Goal: Task Accomplishment & Management: Use online tool/utility

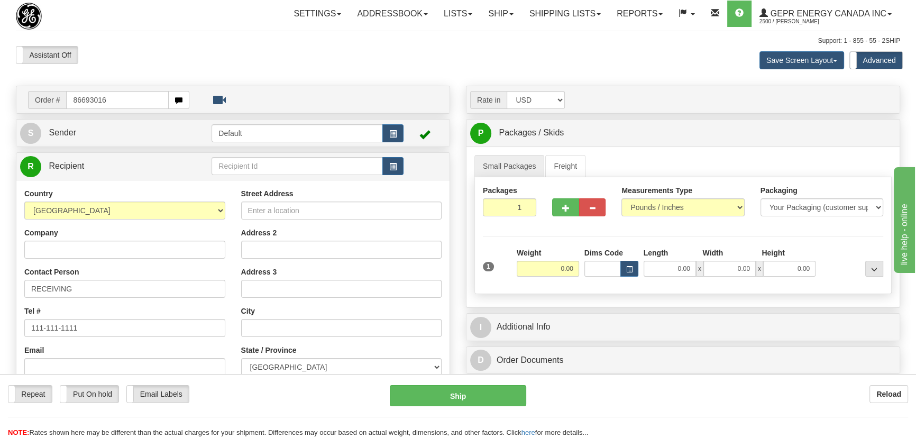
type input "86693016"
click at [130, 59] on body "Training Course Close Toggle navigation Settings Shipping Preferences New Recip…" at bounding box center [461, 219] width 923 height 438
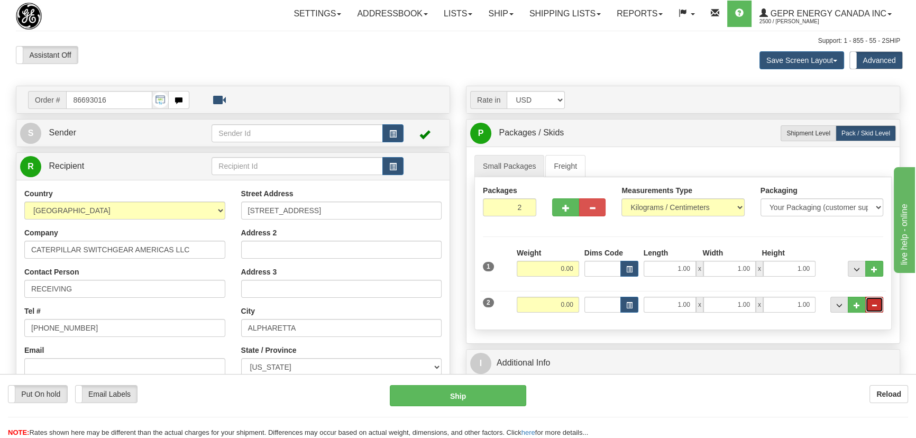
click at [878, 303] on button "..." at bounding box center [875, 305] width 18 height 16
type input "1"
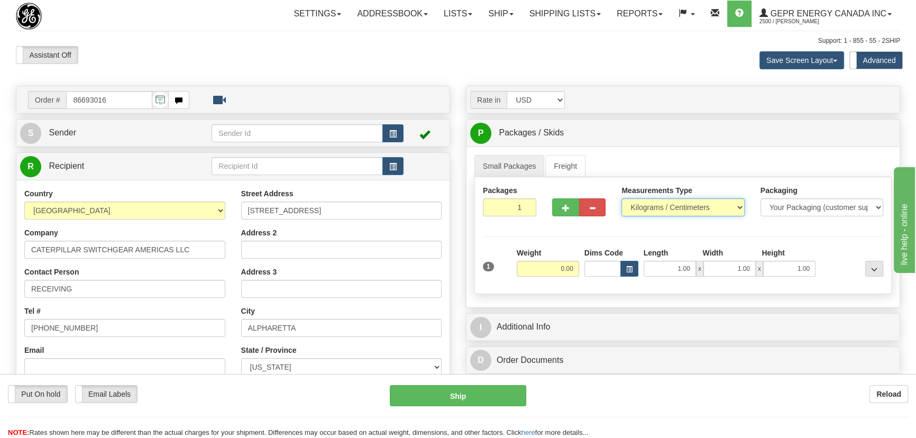
click at [700, 209] on select "Pounds / Inches Kilograms / Centimeters" at bounding box center [683, 207] width 123 height 18
select select "0"
click at [622, 198] on select "Pounds / Inches Kilograms / Centimeters" at bounding box center [683, 207] width 123 height 18
drag, startPoint x: 518, startPoint y: 214, endPoint x: 525, endPoint y: 218, distance: 8.5
click at [527, 216] on input "1" at bounding box center [509, 207] width 53 height 18
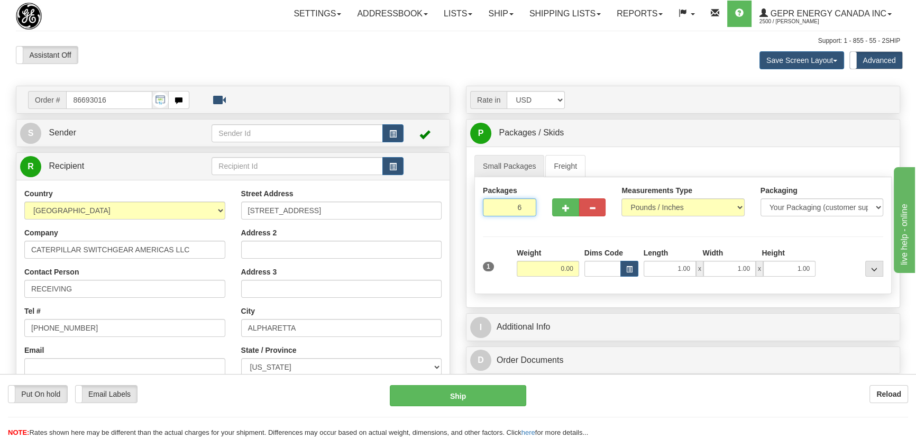
type input "6"
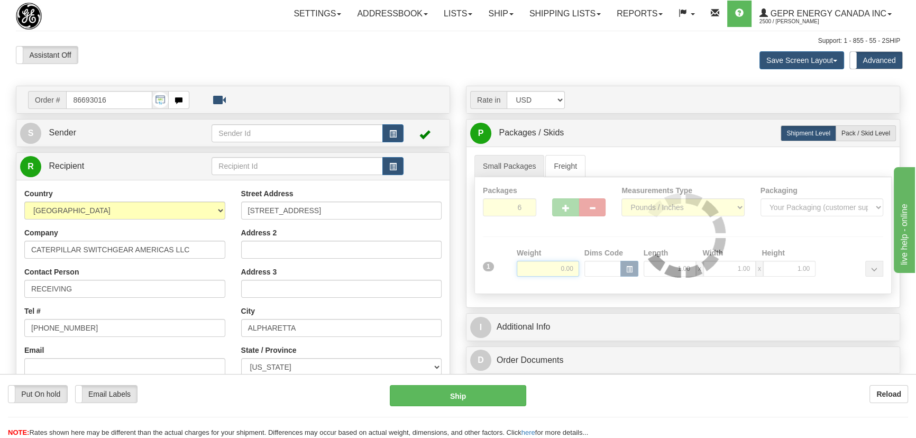
click at [541, 272] on div "Packages 6 1 Measurements Type" at bounding box center [683, 235] width 417 height 117
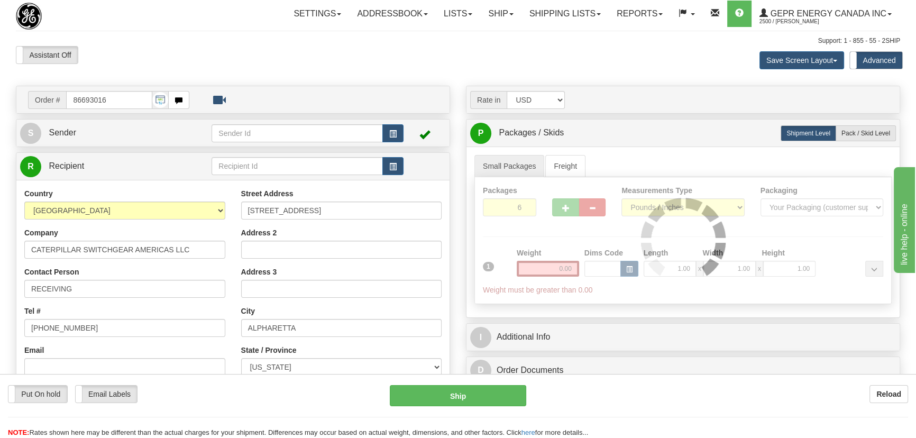
click at [543, 270] on div "Packages 6 1 Measurements Type" at bounding box center [683, 240] width 417 height 127
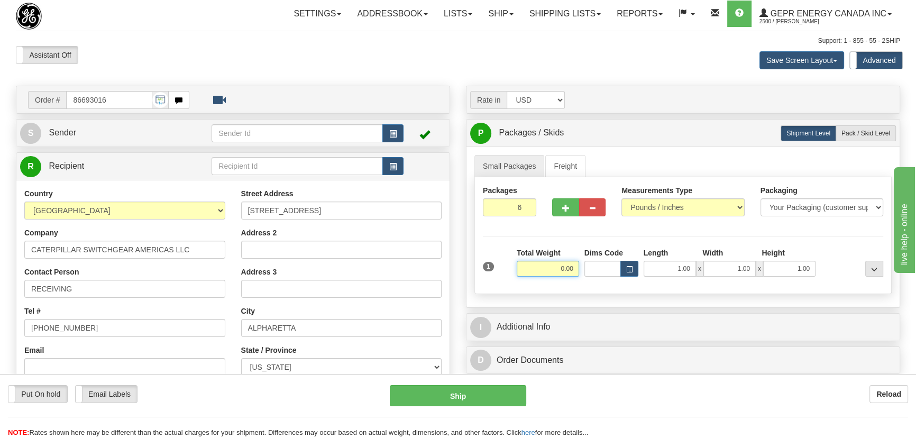
click at [543, 271] on input "0.00" at bounding box center [548, 269] width 62 height 16
type input "126.00"
click at [837, 240] on div "Packages 6 1 Measurements Type" at bounding box center [683, 235] width 417 height 117
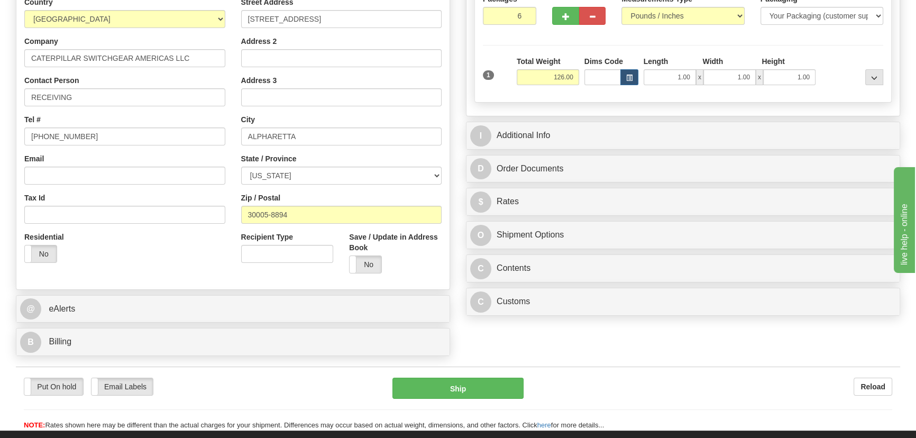
scroll to position [192, 0]
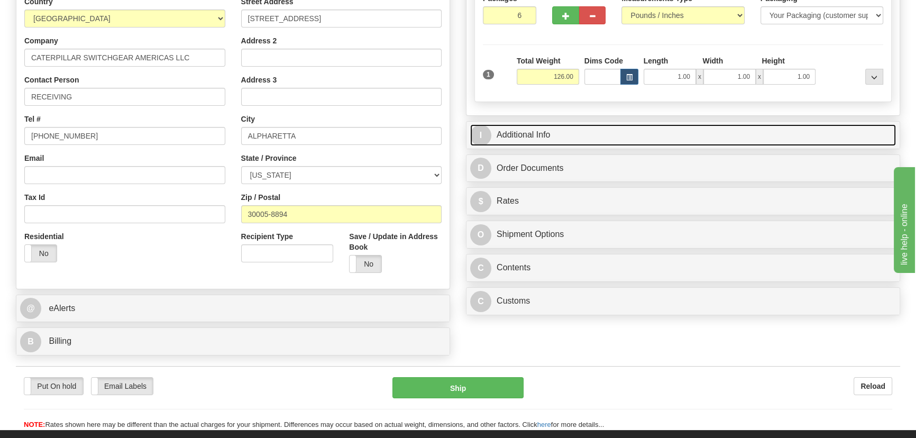
click at [726, 130] on link "I Additional Info" at bounding box center [683, 135] width 426 height 22
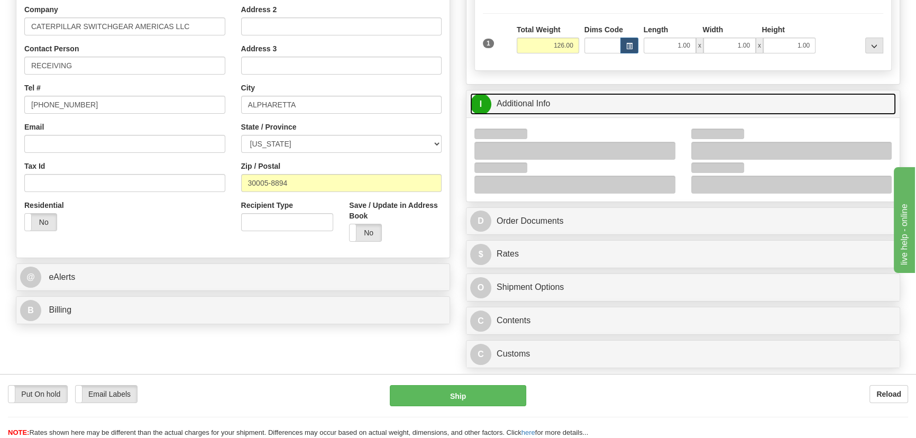
scroll to position [240, 0]
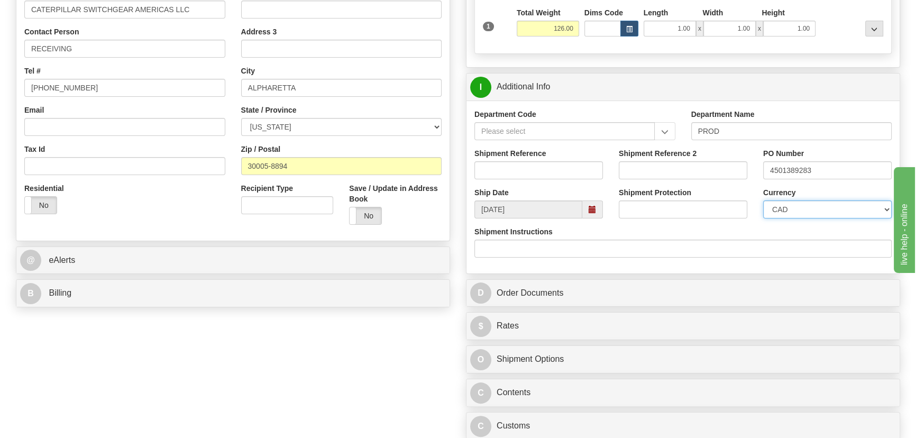
click at [821, 205] on select "CAD USD EUR ZAR RON ANG ARN AUD AUS AWG BBD BFR BGN BHD BMD BND BRC BRL CHP CKZ…" at bounding box center [827, 210] width 129 height 18
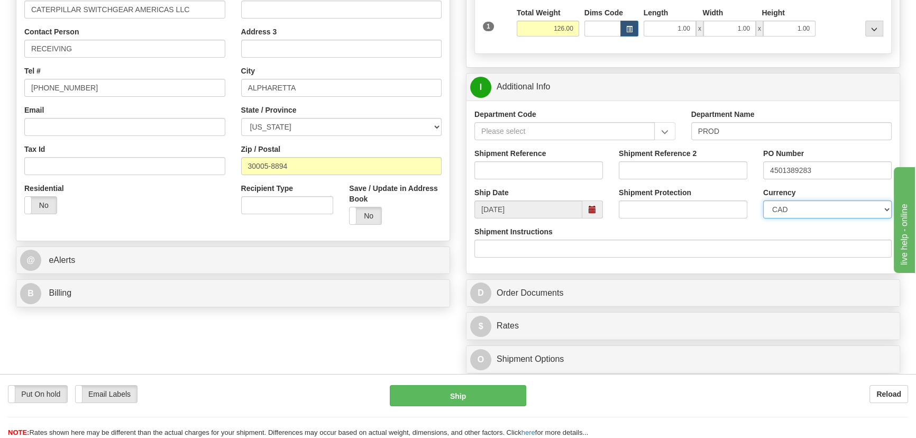
select select "1"
click at [763, 201] on select "CAD USD EUR ZAR RON ANG ARN AUD AUS AWG BBD BFR BGN BHD BMD BND BRC BRL CHP CKZ…" at bounding box center [827, 210] width 129 height 18
click at [549, 169] on input "Shipment Reference" at bounding box center [539, 170] width 129 height 18
type input "5399005334"
click at [356, 346] on div "Order # 86693016 S Sender" at bounding box center [458, 145] width 900 height 599
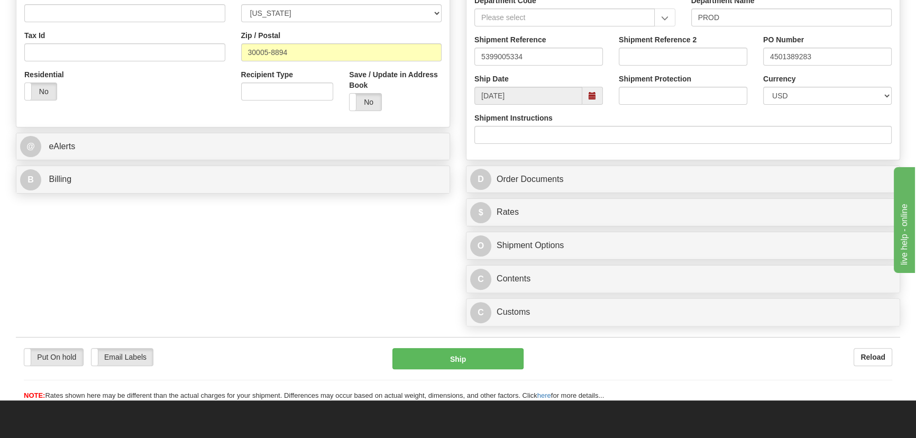
scroll to position [336, 0]
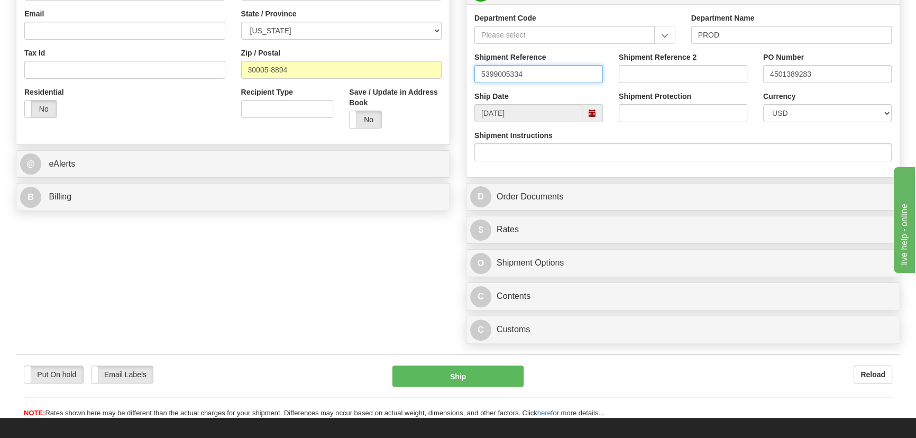
drag, startPoint x: 535, startPoint y: 74, endPoint x: 379, endPoint y: 63, distance: 156.5
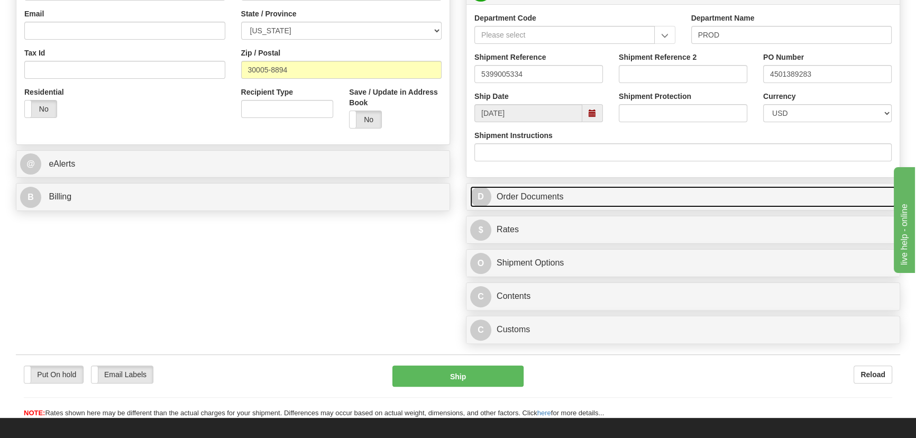
click at [776, 194] on link "D Order Documents" at bounding box center [683, 197] width 426 height 22
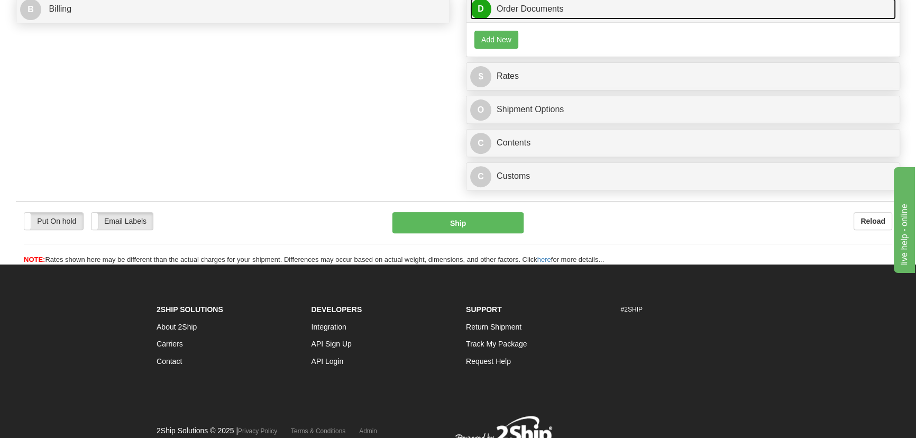
scroll to position [529, 0]
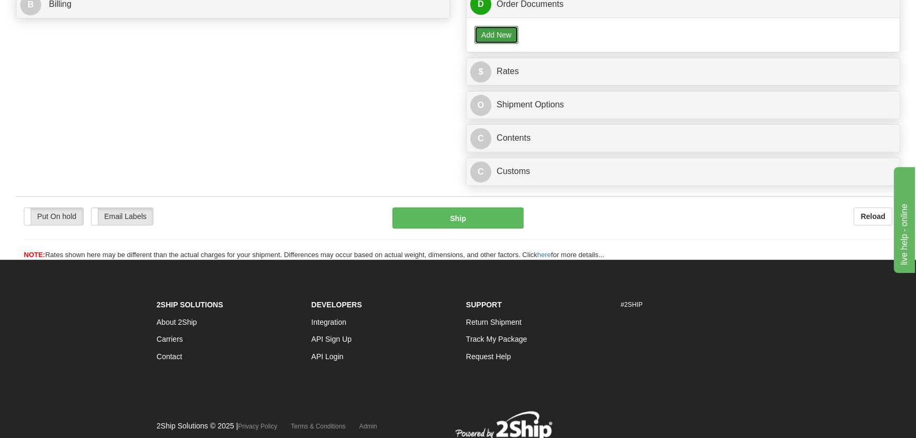
click at [509, 43] on button "Add New" at bounding box center [497, 35] width 44 height 18
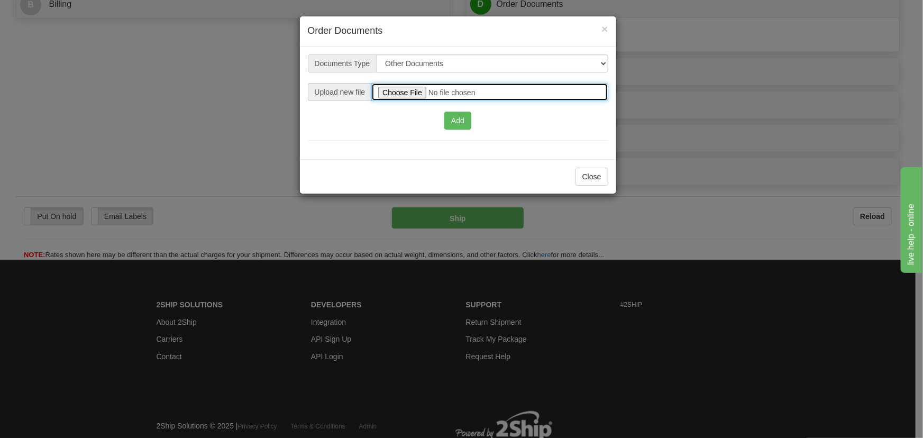
click at [417, 90] on input "file" at bounding box center [489, 92] width 236 height 18
type input "C:\fakepath\5399005334.pdf"
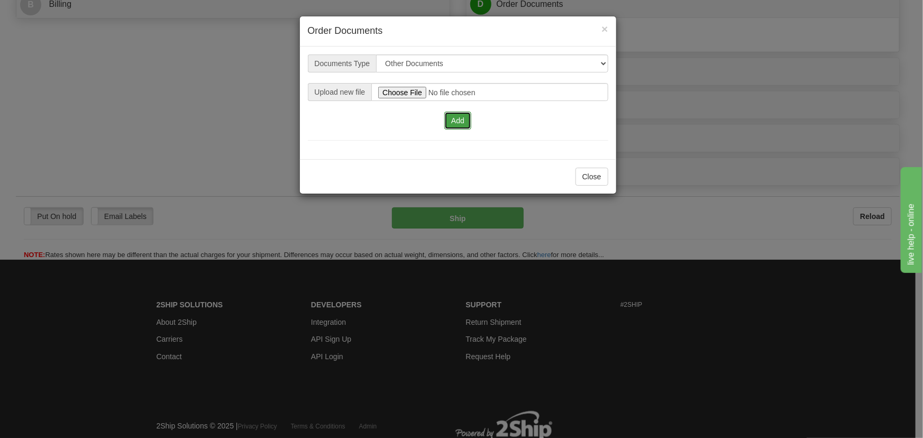
click at [461, 119] on button "Add" at bounding box center [457, 121] width 27 height 18
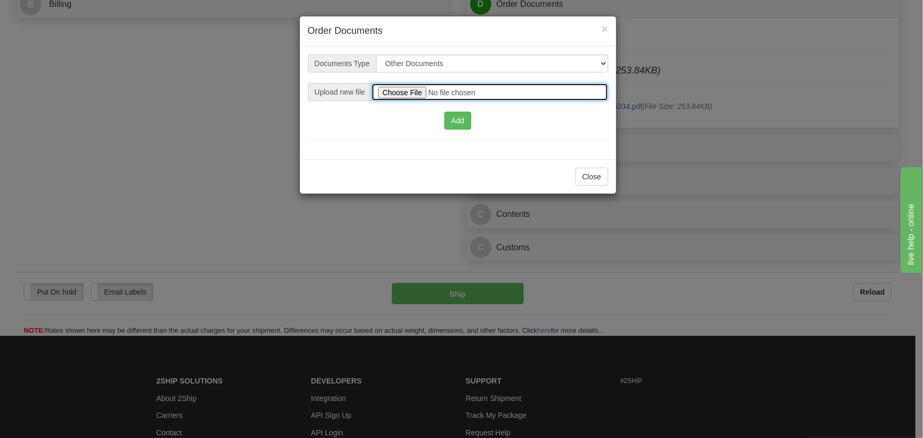
click at [406, 92] on input "file" at bounding box center [489, 92] width 236 height 18
type input "C:\fakepath\5399005334.10.pdf"
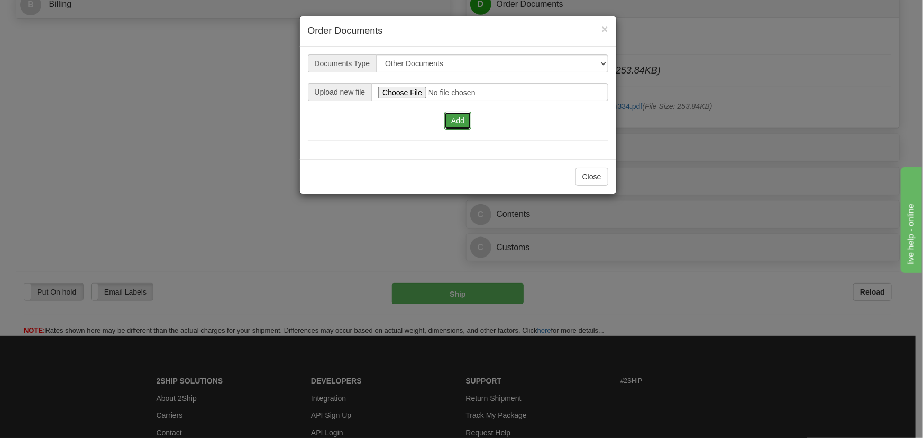
click at [453, 121] on button "Add" at bounding box center [457, 121] width 27 height 18
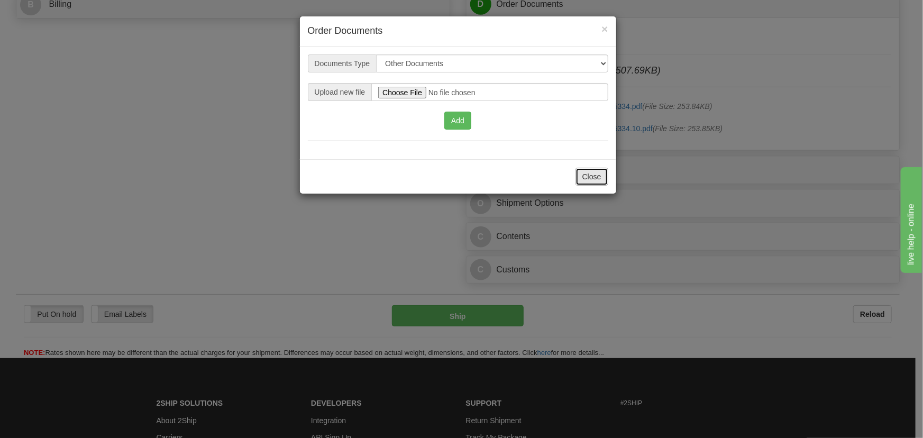
click at [590, 175] on button "Close" at bounding box center [592, 177] width 33 height 18
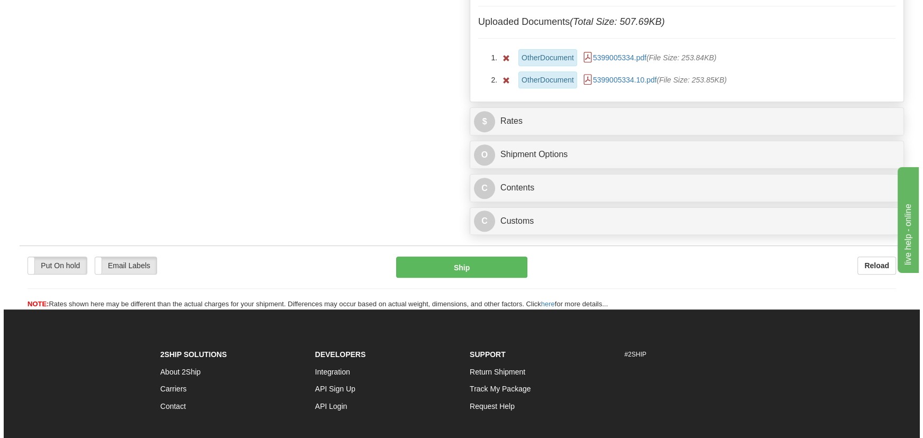
scroll to position [625, 0]
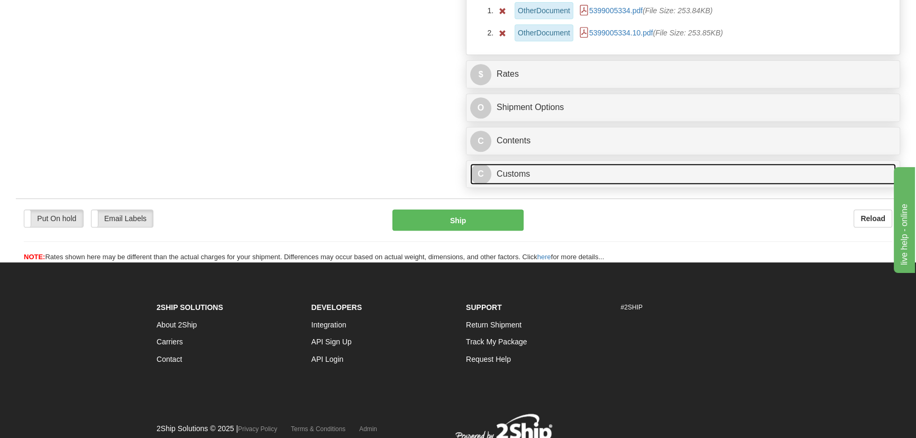
click at [711, 179] on link "C Customs" at bounding box center [683, 174] width 426 height 22
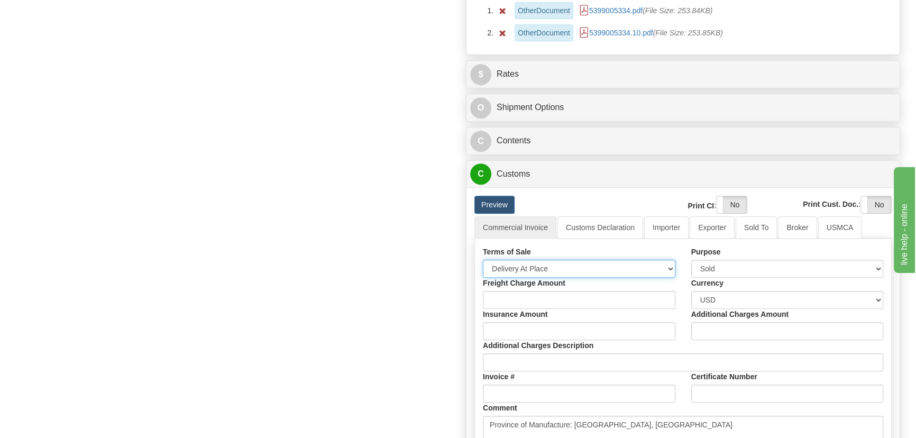
click at [554, 267] on select "Free Carrier Free On Board Ex Works Delivered Duty Unpaid Delivered Duty Paid C…" at bounding box center [579, 269] width 193 height 18
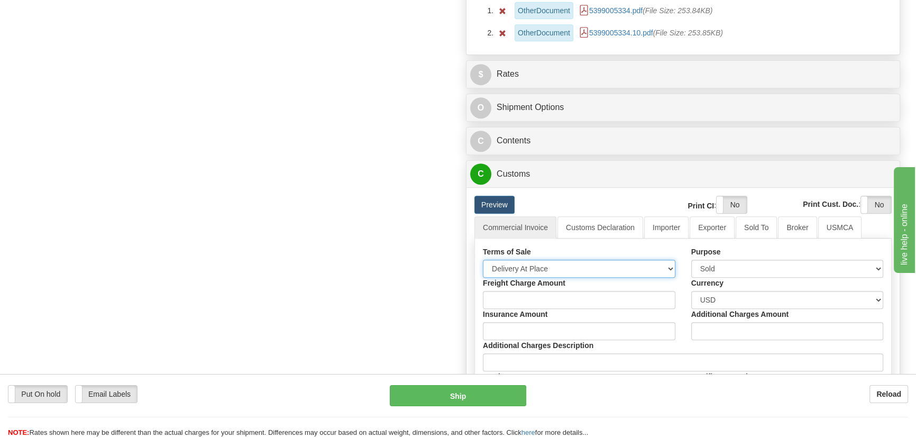
select select "7"
click at [483, 260] on select "Free Carrier Free On Board Ex Works Delivered Duty Unpaid Delivered Duty Paid C…" at bounding box center [579, 269] width 193 height 18
click at [661, 231] on link "Importer" at bounding box center [666, 227] width 44 height 22
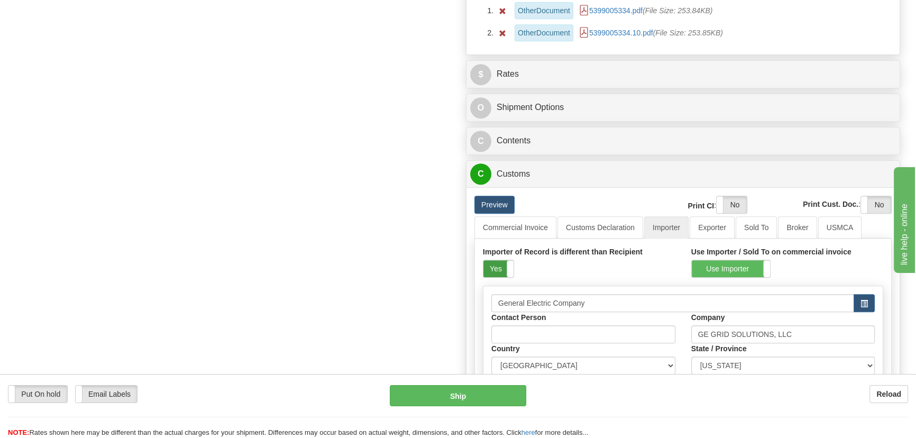
click at [491, 264] on label "Yes" at bounding box center [499, 268] width 30 height 17
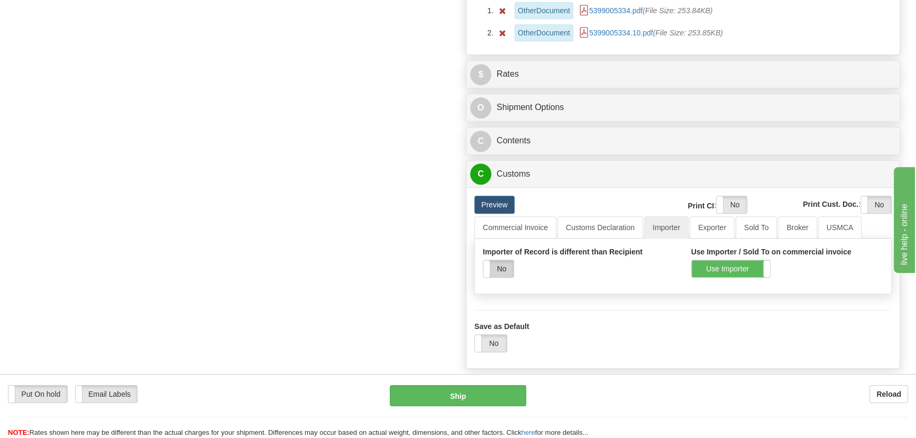
click at [493, 265] on label "No" at bounding box center [499, 268] width 30 height 17
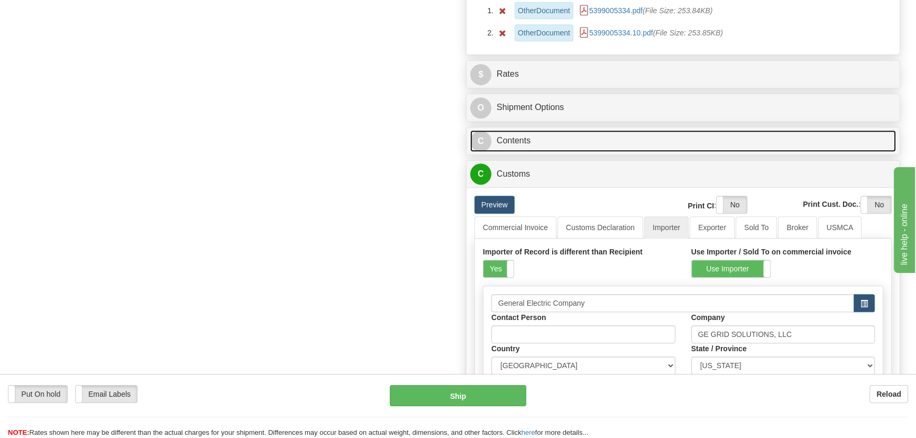
click at [615, 138] on link "C Contents" at bounding box center [683, 141] width 426 height 22
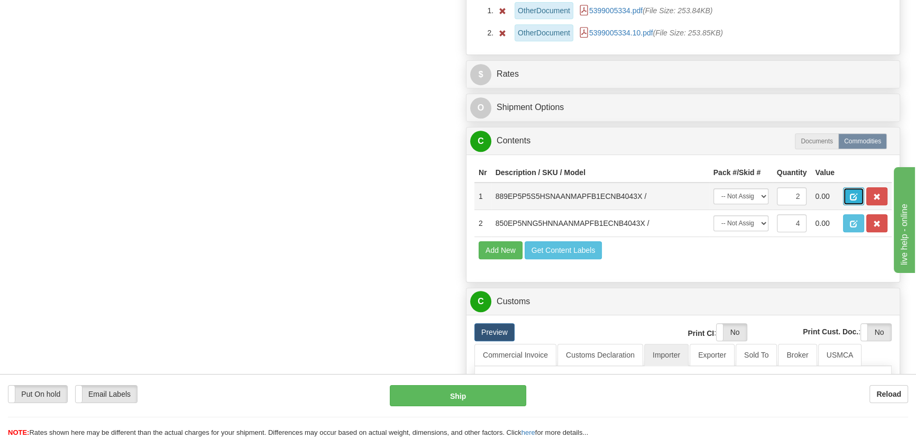
click at [850, 194] on span "button" at bounding box center [853, 197] width 7 height 7
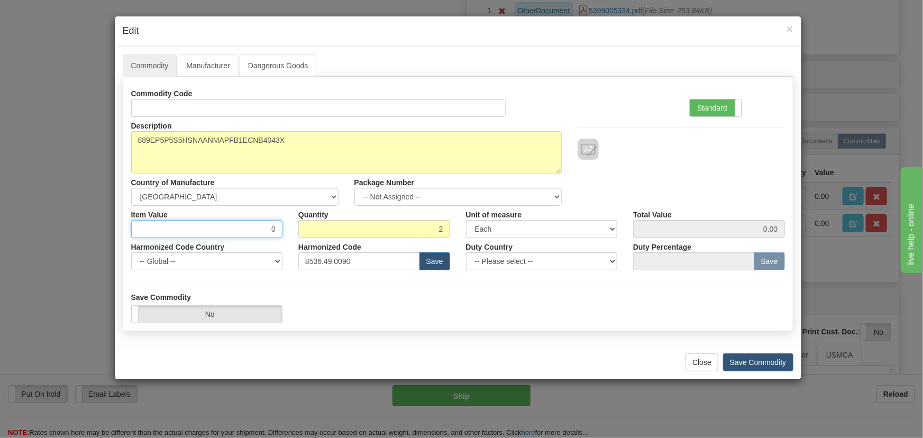
drag, startPoint x: 278, startPoint y: 231, endPoint x: 284, endPoint y: 233, distance: 6.7
click at [284, 233] on div "Item Value 0" at bounding box center [207, 222] width 168 height 32
paste input "3.041,58"
type input "3041.58"
type input "6083.16"
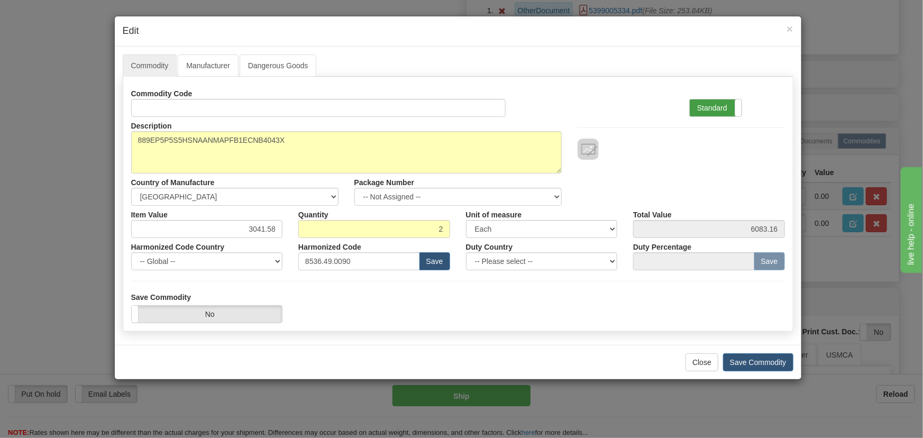
click at [698, 114] on label "Standard" at bounding box center [716, 107] width 52 height 17
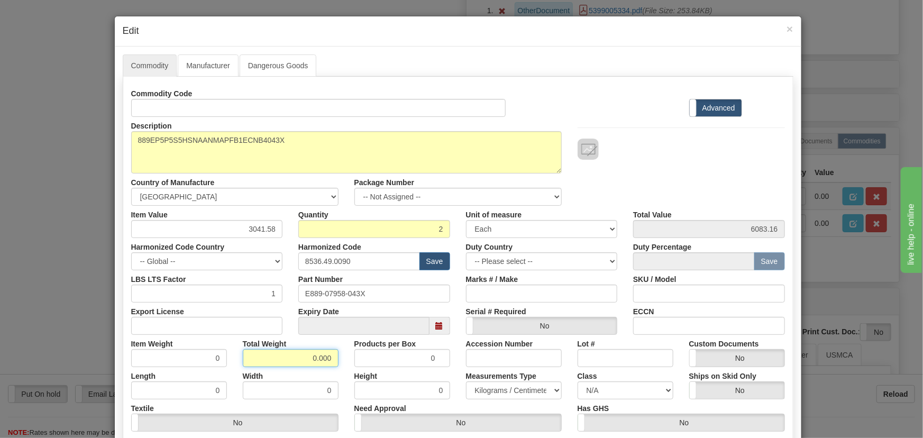
drag, startPoint x: 306, startPoint y: 356, endPoint x: 350, endPoint y: 363, distance: 44.5
click at [350, 363] on div "Item Weight 0 Total Weight 0.000 Products per Box 0 Accession Number Lot # Cust…" at bounding box center [458, 351] width 670 height 32
type input "2"
type input "1.0000"
click at [354, 363] on input "0" at bounding box center [402, 358] width 96 height 18
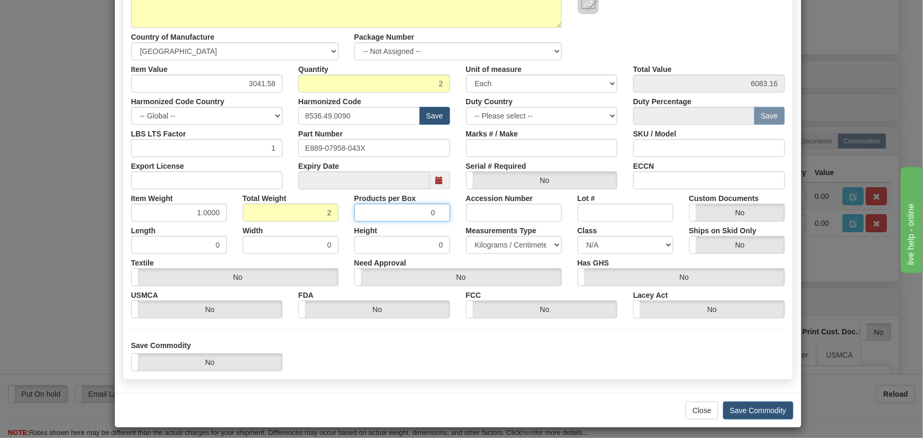
scroll to position [150, 0]
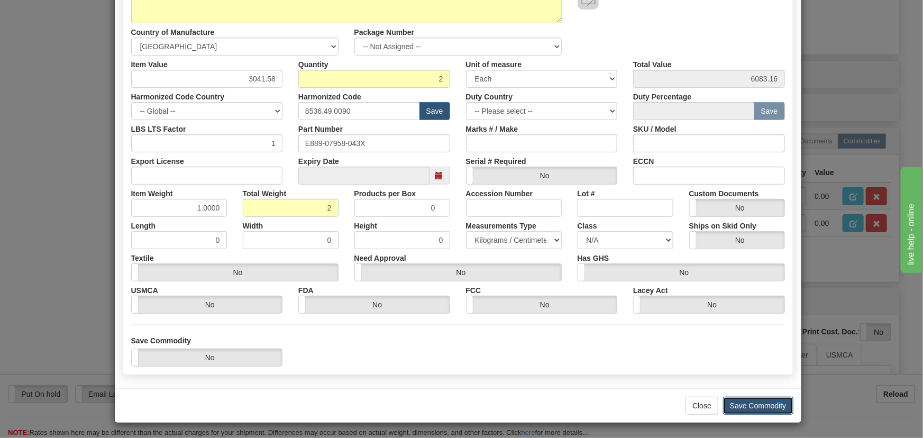
click at [759, 406] on button "Save Commodity" at bounding box center [758, 406] width 70 height 18
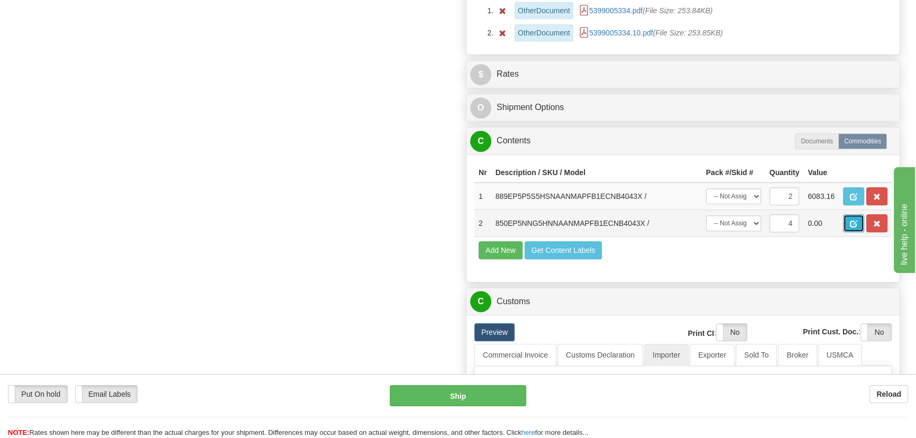
click at [854, 223] on span "button" at bounding box center [853, 224] width 7 height 7
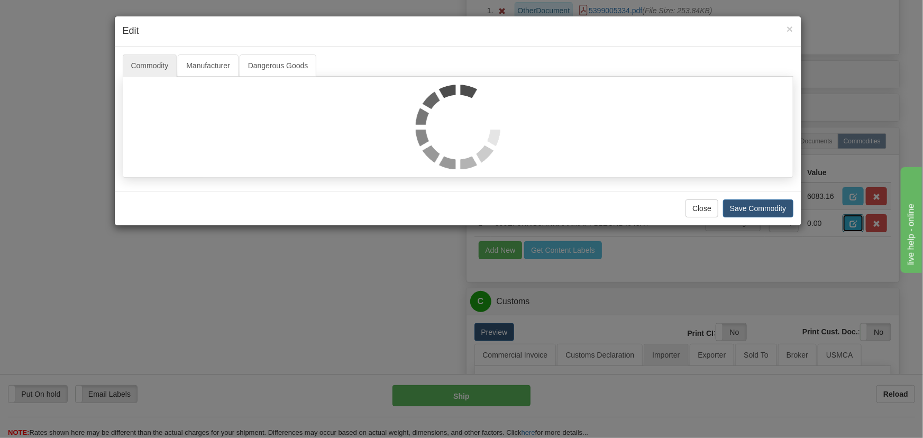
scroll to position [0, 0]
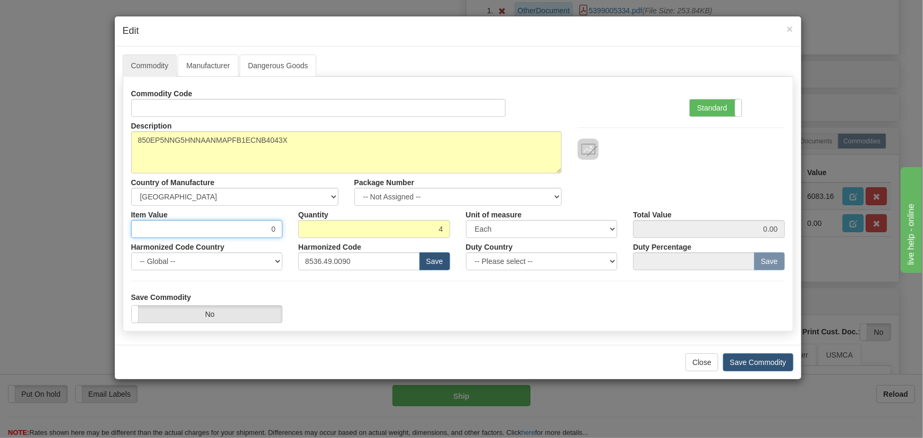
drag, startPoint x: 267, startPoint y: 229, endPoint x: 291, endPoint y: 238, distance: 25.4
click at [291, 238] on div "Commodity Code Standard Advanced Description 850EP5NNG5HNNAANMAPFB1ECNB4043X Co…" at bounding box center [458, 178] width 654 height 186
paste input "2.780,78"
type input "2780.78"
type input "11123.12"
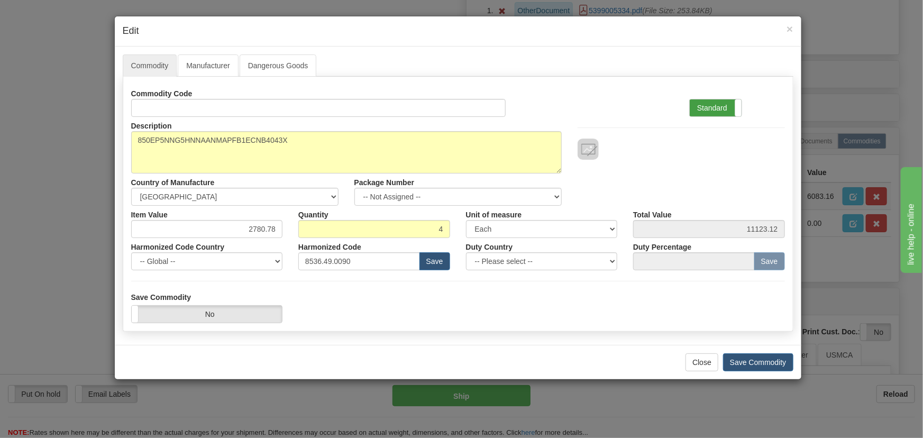
click at [724, 106] on label "Standard" at bounding box center [716, 107] width 52 height 17
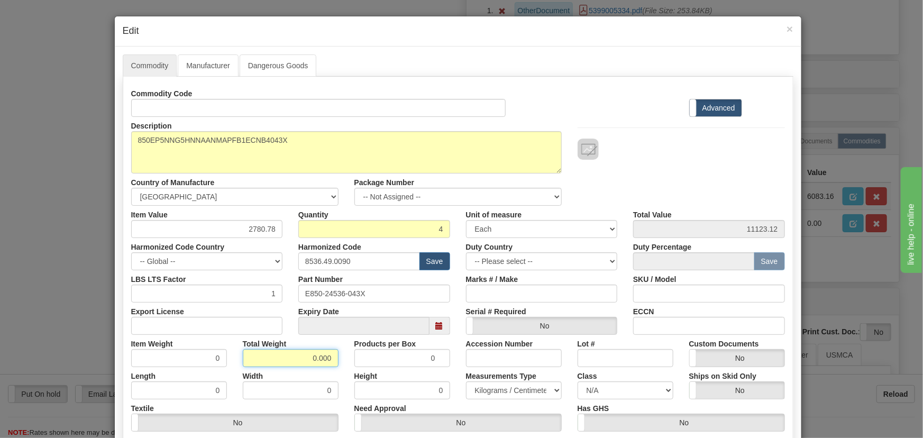
drag, startPoint x: 299, startPoint y: 351, endPoint x: 344, endPoint y: 367, distance: 47.7
click at [344, 367] on div "Commodity Code Standard Advanced Description 850EP5NNG5HNNAANMAPFB1ECNB4043X Co…" at bounding box center [458, 274] width 654 height 379
type input "4"
type input "1.0000"
click at [347, 367] on div "Height 0" at bounding box center [403, 383] width 112 height 32
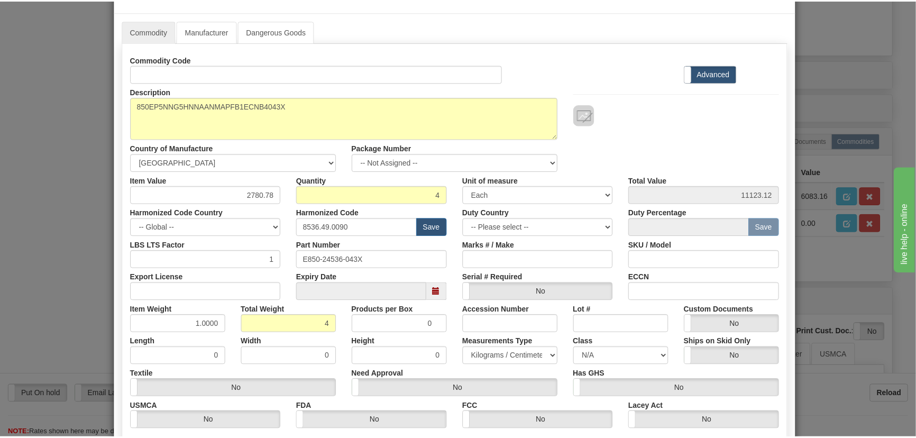
scroll to position [150, 0]
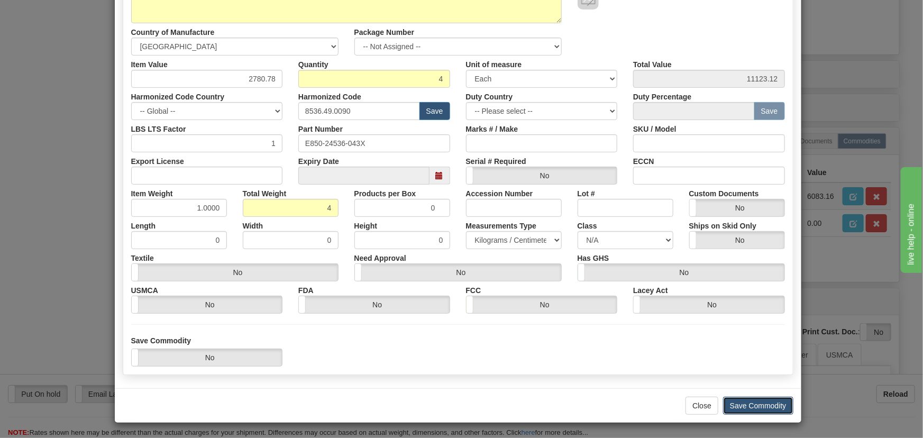
click at [765, 402] on button "Save Commodity" at bounding box center [758, 406] width 70 height 18
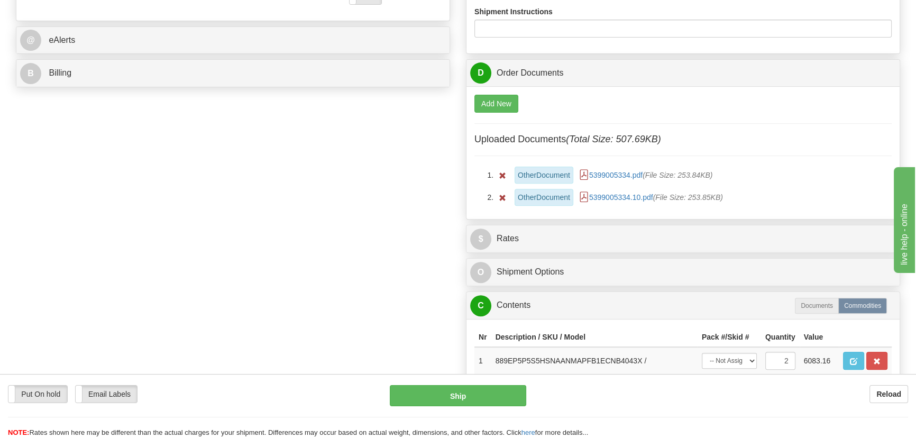
scroll to position [433, 0]
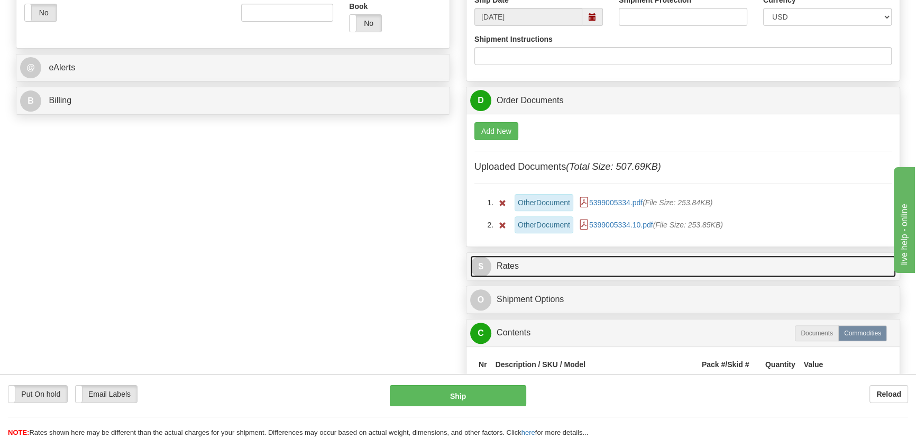
click at [721, 265] on link "$ Rates" at bounding box center [683, 267] width 426 height 22
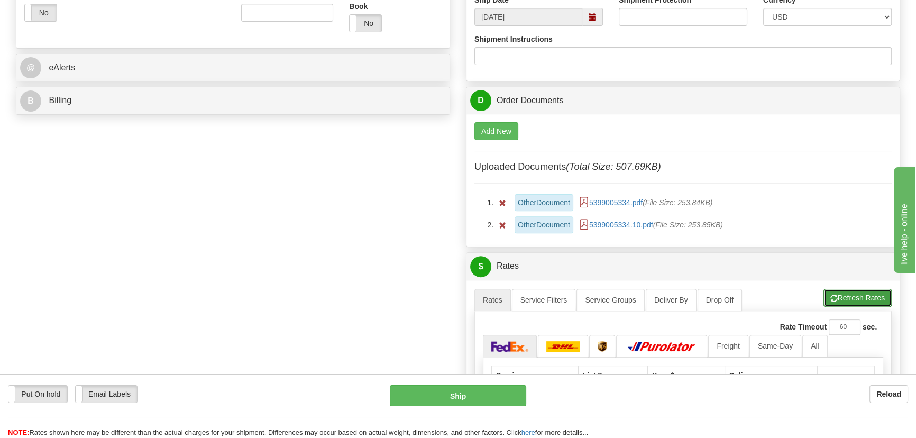
click at [852, 299] on button "Refresh Rates" at bounding box center [858, 298] width 68 height 18
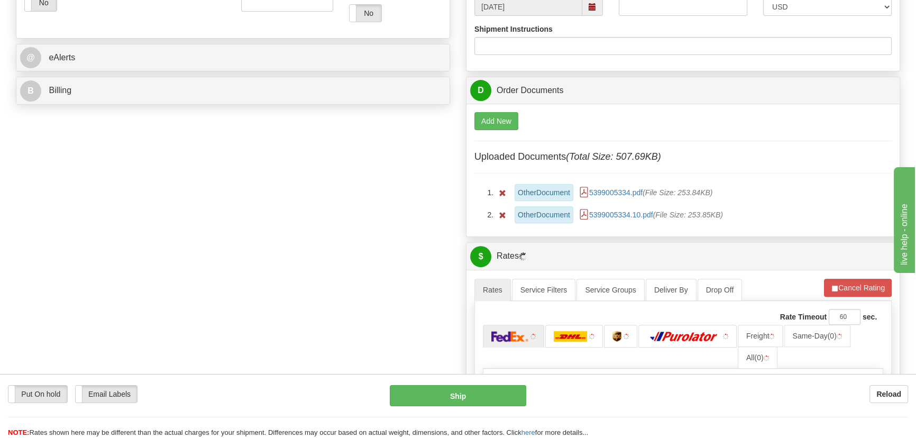
scroll to position [625, 0]
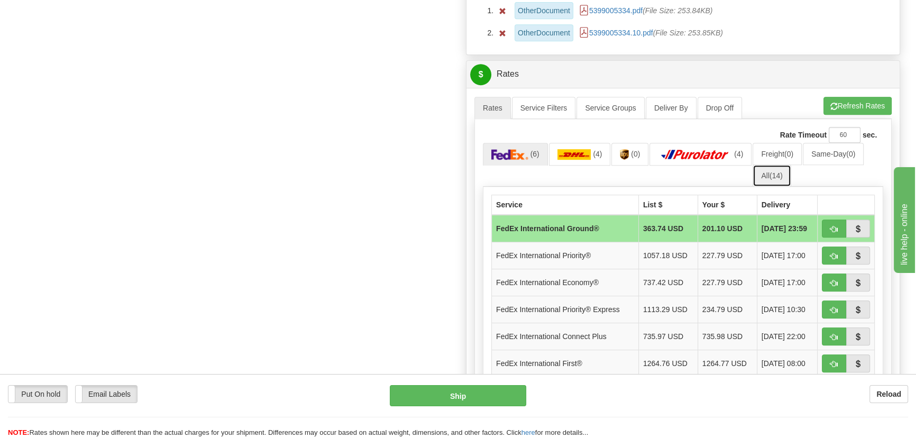
click at [768, 170] on link "All (14)" at bounding box center [772, 176] width 38 height 22
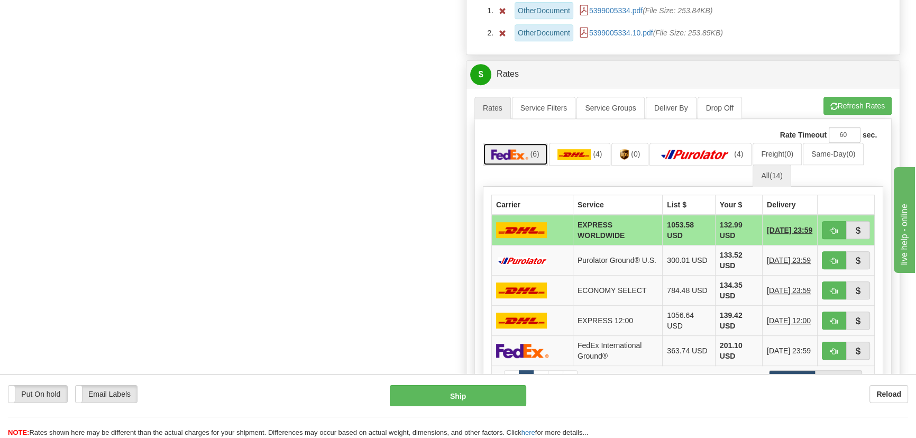
click at [506, 151] on img at bounding box center [509, 154] width 37 height 11
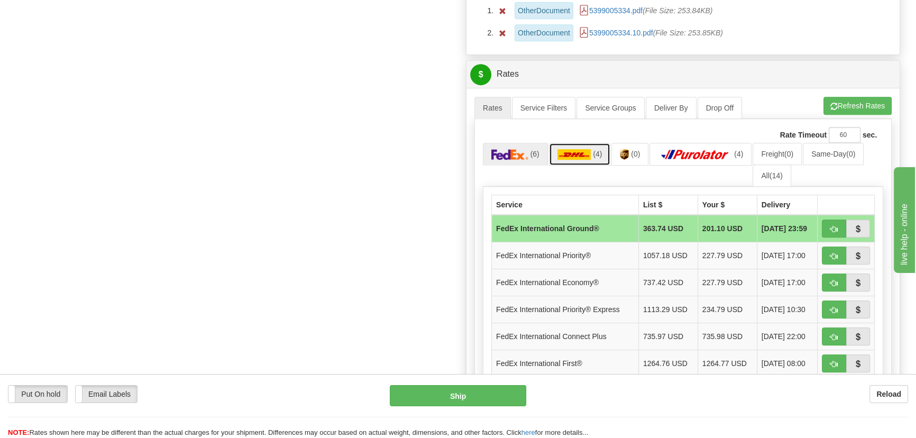
click at [587, 151] on img at bounding box center [575, 154] width 34 height 11
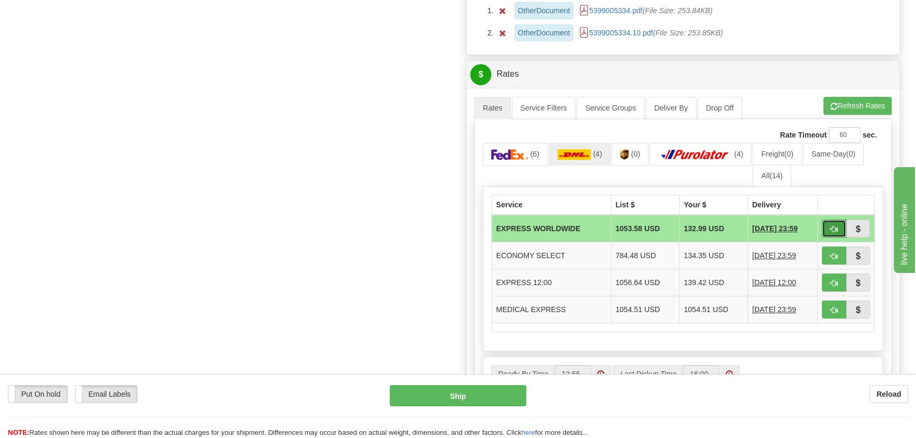
click at [832, 227] on span "button" at bounding box center [834, 229] width 7 height 7
type input "P"
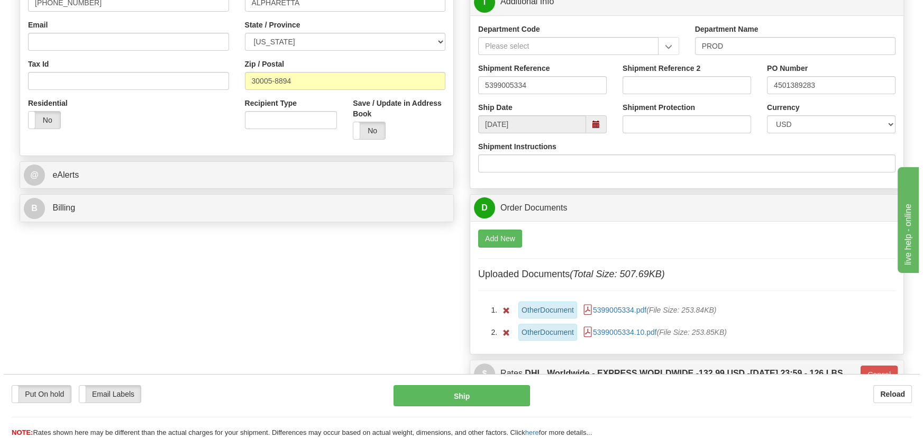
scroll to position [192, 0]
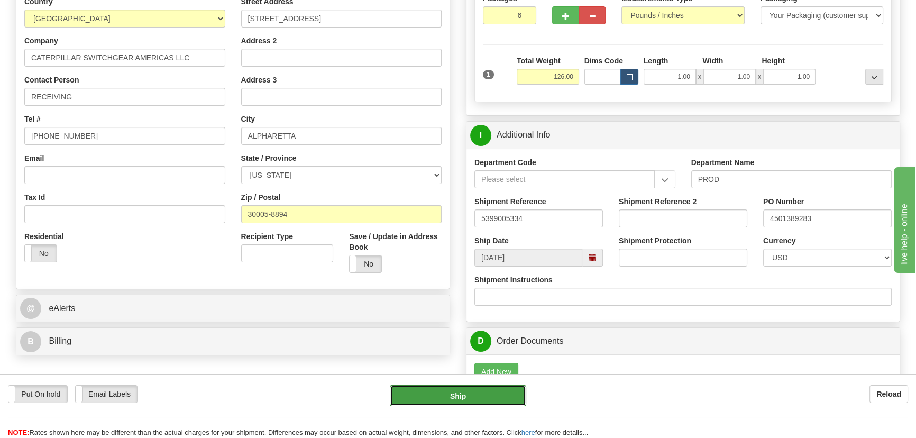
click at [452, 393] on button "Ship" at bounding box center [458, 395] width 137 height 21
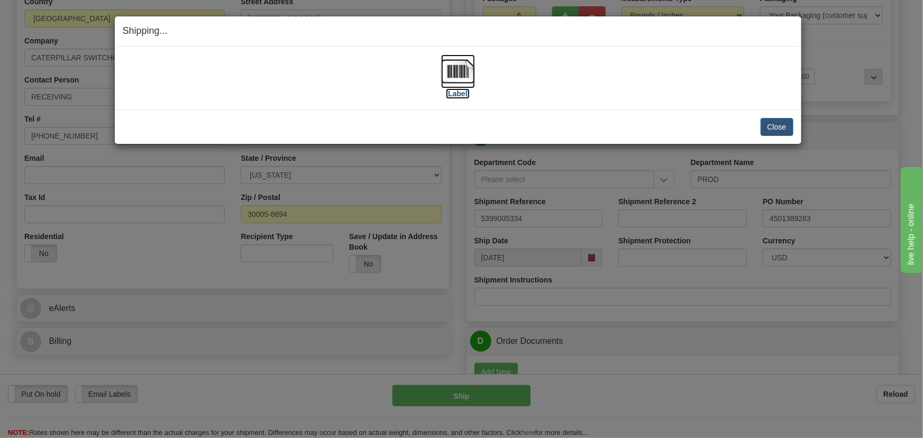
click at [462, 74] on img at bounding box center [458, 71] width 34 height 34
click at [453, 74] on img at bounding box center [458, 71] width 34 height 34
click at [766, 127] on button "Close" at bounding box center [777, 127] width 33 height 18
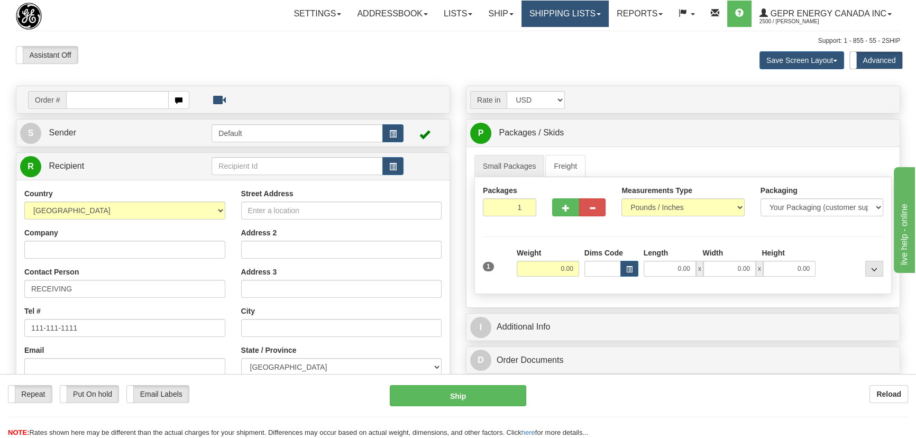
click at [577, 14] on link "Shipping lists" at bounding box center [565, 14] width 87 height 26
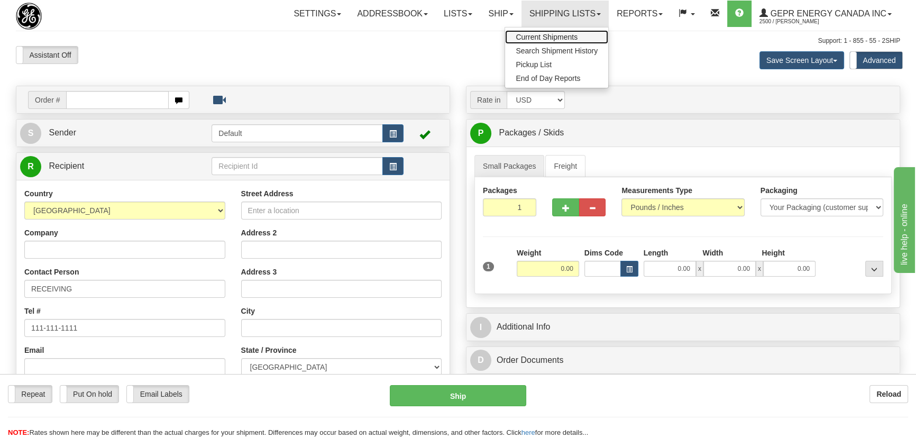
click at [566, 37] on span "Current Shipments" at bounding box center [547, 37] width 62 height 8
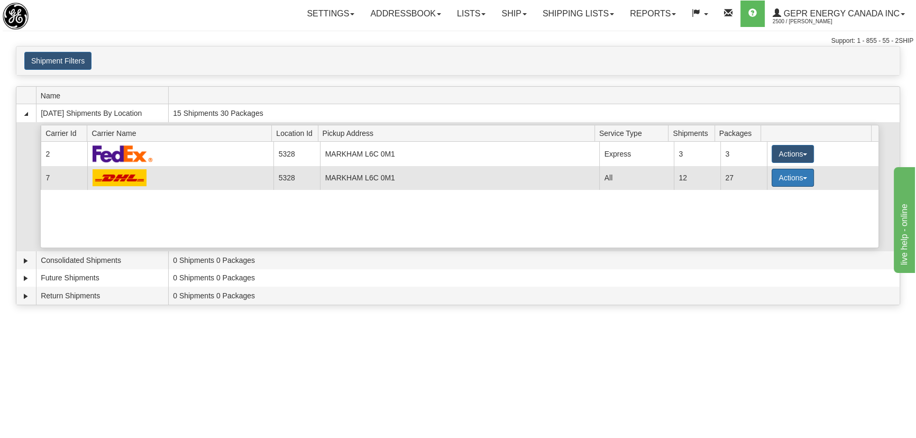
click at [792, 176] on button "Actions" at bounding box center [793, 178] width 42 height 18
click at [771, 194] on link "Details" at bounding box center [771, 198] width 85 height 14
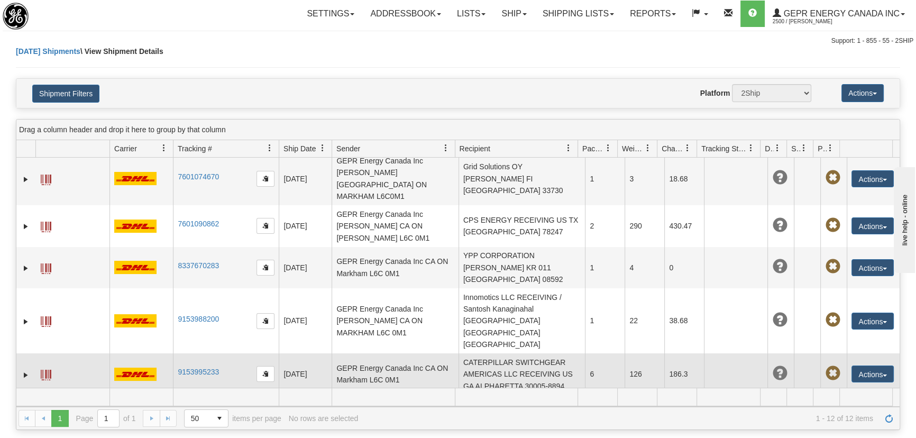
scroll to position [288, 0]
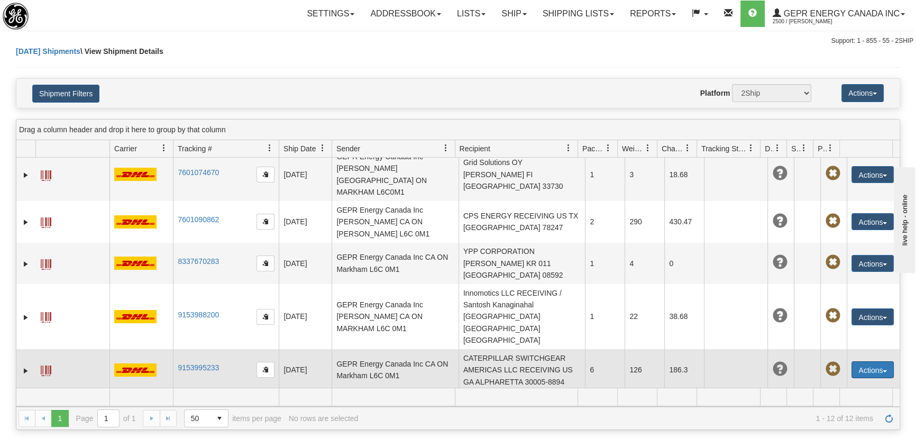
click at [868, 361] on button "Actions" at bounding box center [873, 369] width 42 height 17
click at [836, 396] on link "Repeat" at bounding box center [851, 403] width 85 height 14
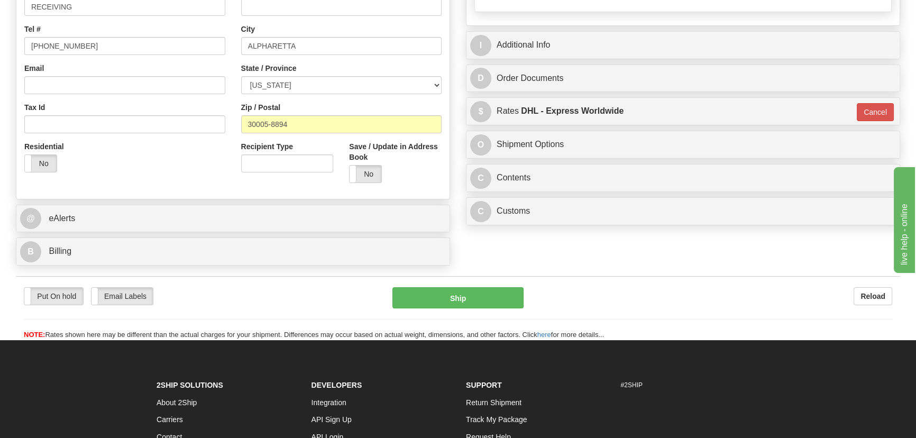
scroll to position [288, 0]
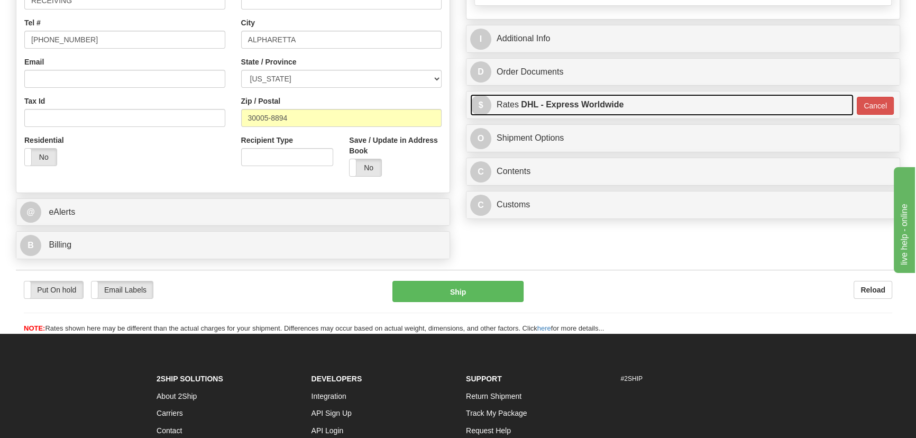
click at [757, 106] on link "$ Rates DHL - Express Worldwide" at bounding box center [662, 105] width 384 height 22
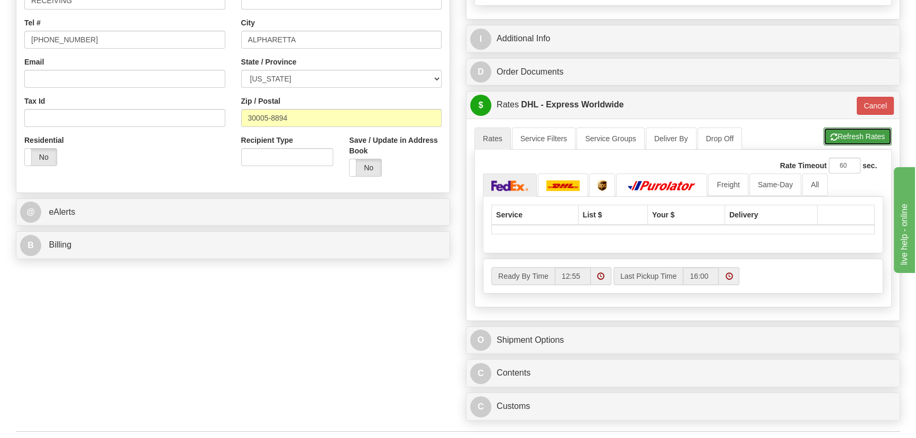
click at [848, 132] on button "Refresh Rates" at bounding box center [858, 136] width 68 height 18
type input "P"
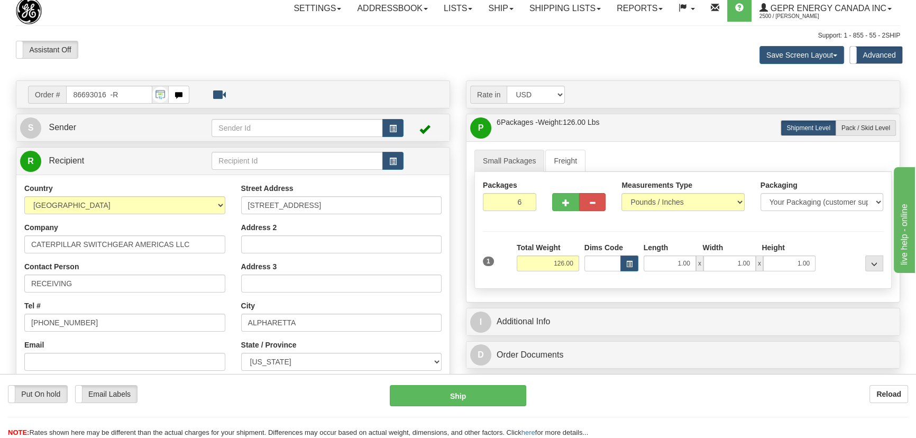
scroll to position [0, 0]
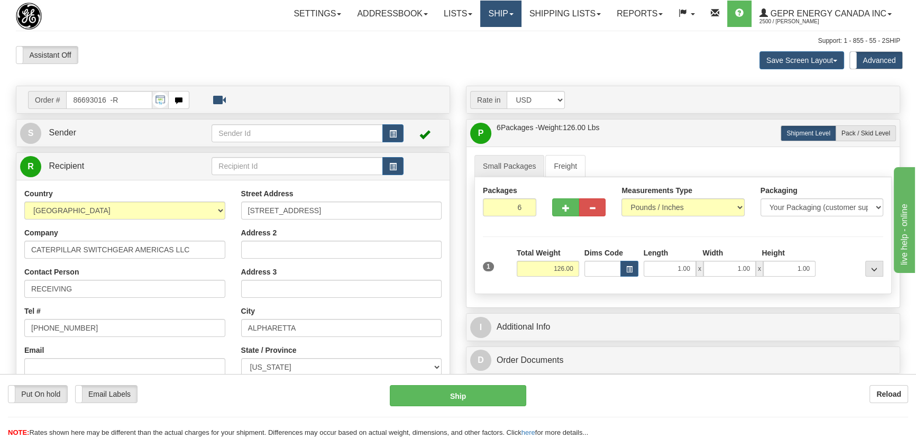
click at [496, 12] on link "Ship" at bounding box center [500, 14] width 41 height 26
click at [477, 37] on link "Ship Screen" at bounding box center [473, 37] width 96 height 14
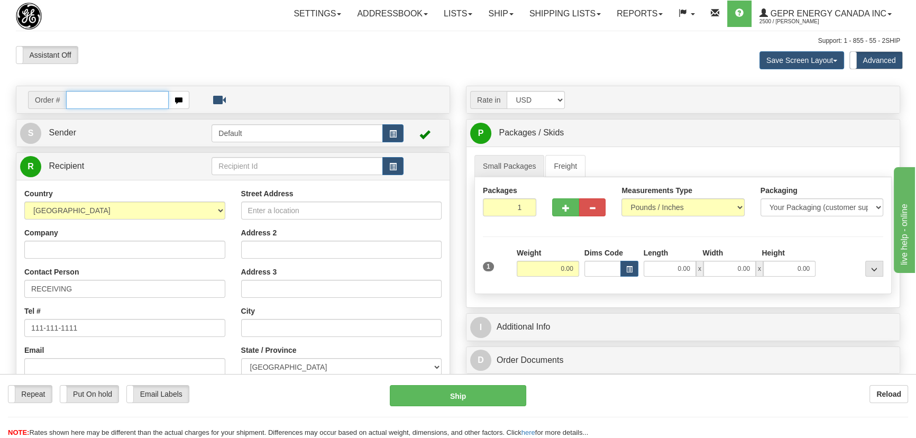
paste input "0086709080"
click at [79, 98] on input "0086709080" at bounding box center [117, 100] width 103 height 18
type input "86709080"
click at [188, 65] on body "Training Course Close Toggle navigation Settings Shipping Preferences New Recip…" at bounding box center [461, 219] width 923 height 438
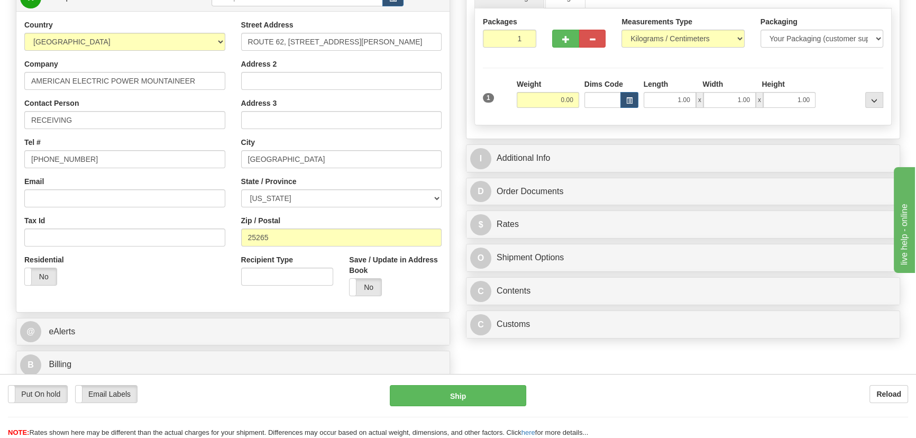
scroll to position [48, 0]
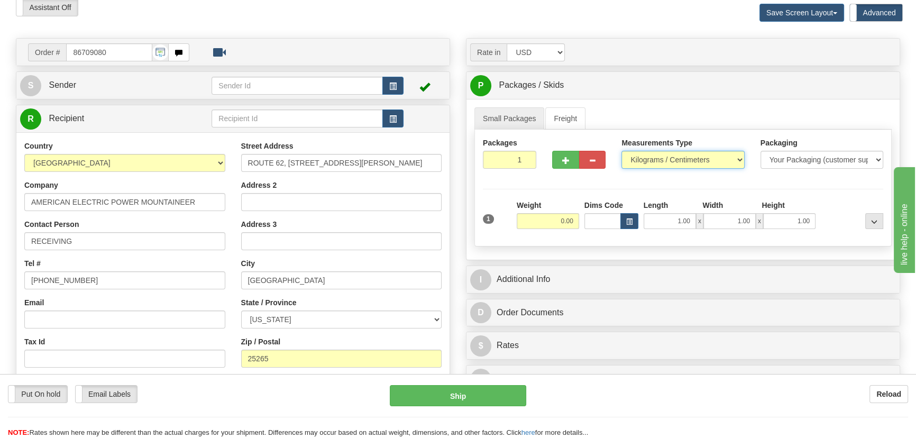
click at [672, 158] on select "Pounds / Inches Kilograms / Centimeters" at bounding box center [683, 160] width 123 height 18
select select "0"
click at [622, 151] on select "Pounds / Inches Kilograms / Centimeters" at bounding box center [683, 160] width 123 height 18
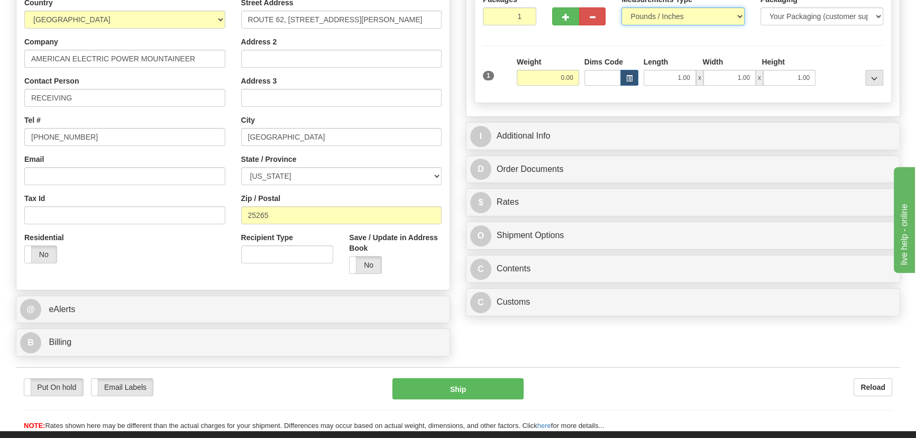
scroll to position [192, 0]
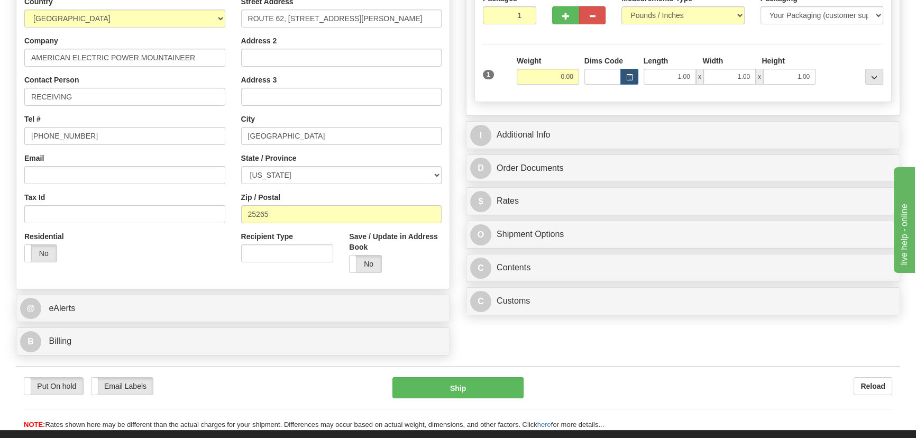
click at [599, 425] on div "NOTE: Rates shown here may be different than the actual charges for your shipme…" at bounding box center [458, 425] width 885 height 10
